Goal: Information Seeking & Learning: Check status

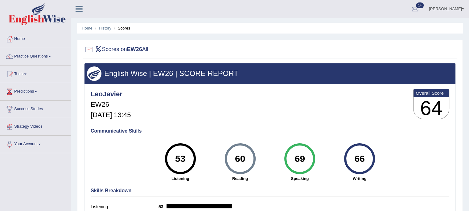
click at [127, 27] on li "Scores" at bounding box center [121, 28] width 18 height 6
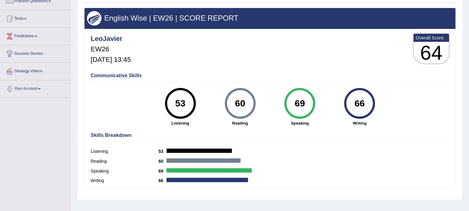
scroll to position [55, 0]
click at [15, 22] on link "Tests" at bounding box center [35, 17] width 70 height 15
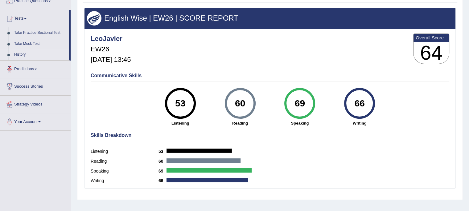
click at [22, 55] on link "History" at bounding box center [40, 54] width 58 height 11
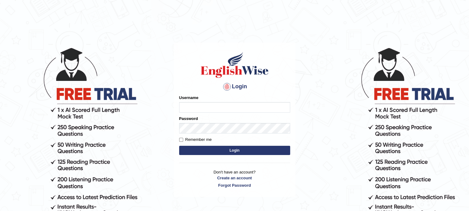
type input "LeoJavier"
click at [227, 151] on button "Login" at bounding box center [234, 150] width 111 height 9
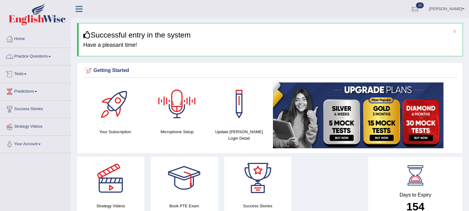
click at [19, 73] on link "Tests" at bounding box center [35, 73] width 70 height 15
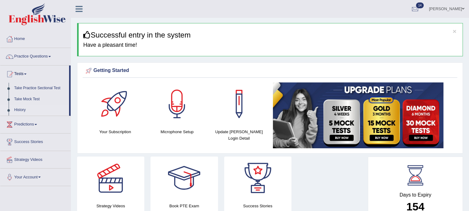
click at [20, 108] on link "History" at bounding box center [40, 110] width 58 height 11
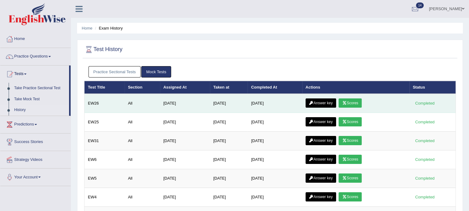
click at [323, 104] on link "Answer key" at bounding box center [320, 103] width 30 height 9
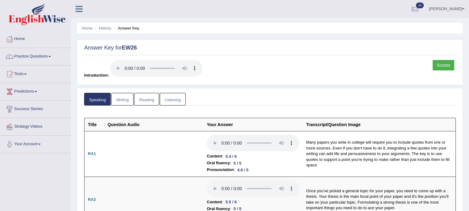
click at [119, 97] on link "Writing" at bounding box center [122, 99] width 22 height 13
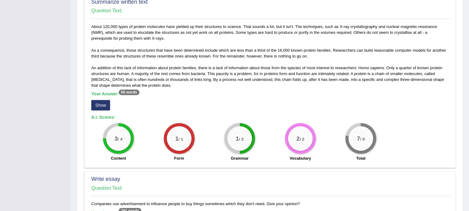
scroll to position [294, 0]
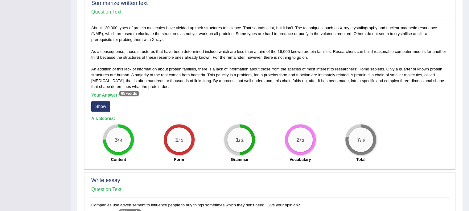
click at [103, 103] on button "Show" at bounding box center [100, 106] width 19 height 10
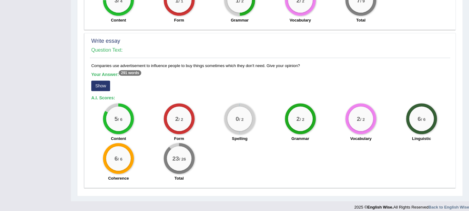
scroll to position [438, 0]
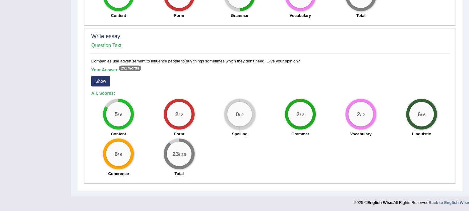
click at [97, 82] on button "Show" at bounding box center [100, 81] width 19 height 10
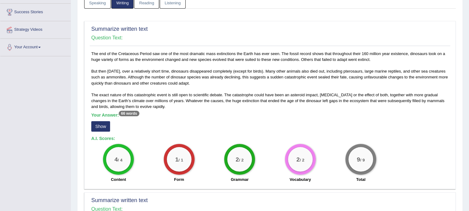
scroll to position [0, 0]
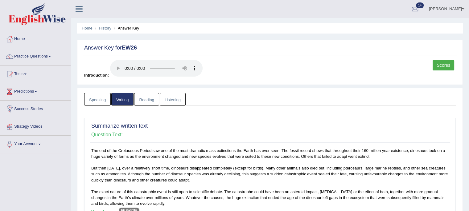
click at [143, 100] on link "Reading" at bounding box center [146, 99] width 25 height 13
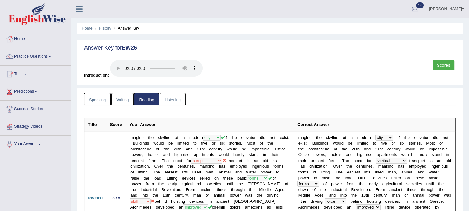
click at [172, 102] on link "Listening" at bounding box center [173, 99] width 26 height 13
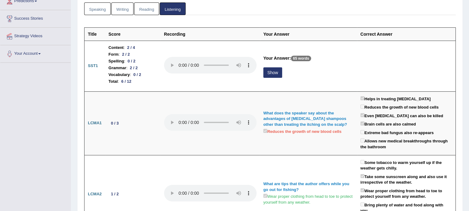
scroll to position [91, 0]
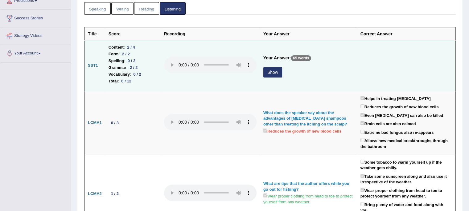
click at [270, 73] on button "Show" at bounding box center [272, 72] width 19 height 10
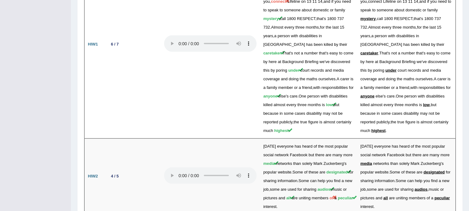
scroll to position [1256, 0]
